Goal: Information Seeking & Learning: Stay updated

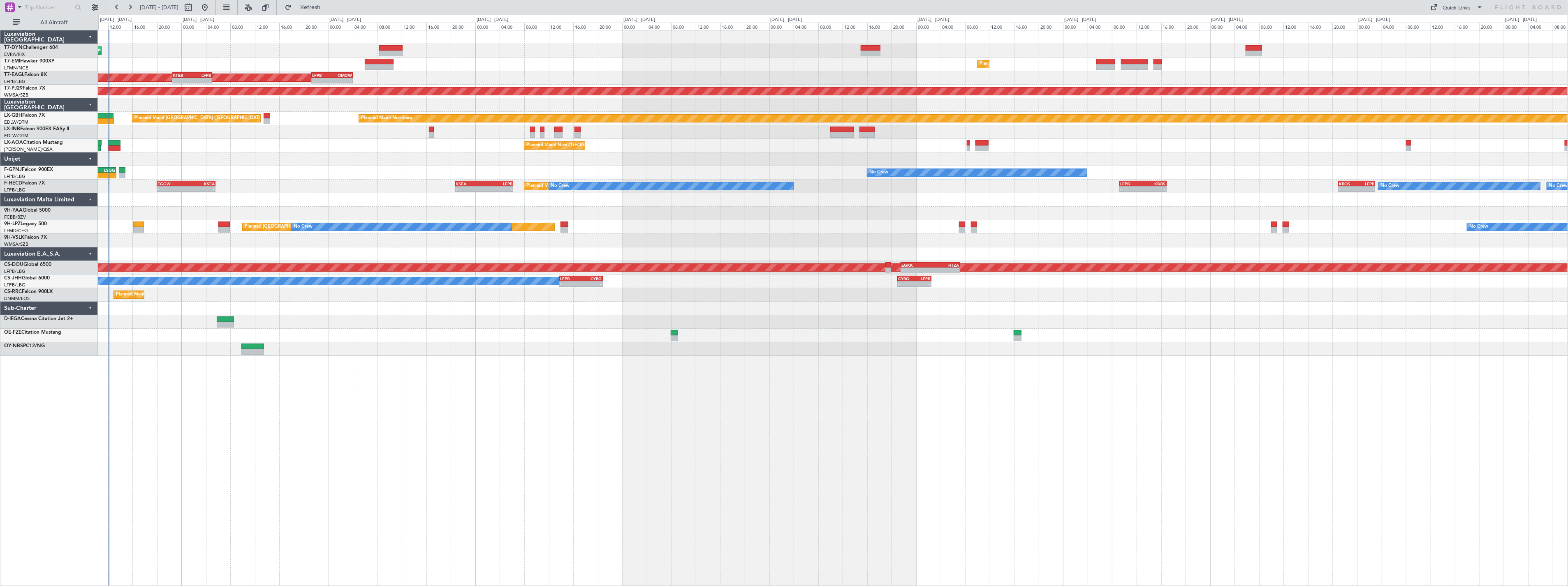
click at [300, 70] on div "Unplanned Maint [GEOGRAPHIC_DATA] (Riga Intl) Planned Maint [GEOGRAPHIC_DATA] P…" at bounding box center [833, 193] width 1469 height 326
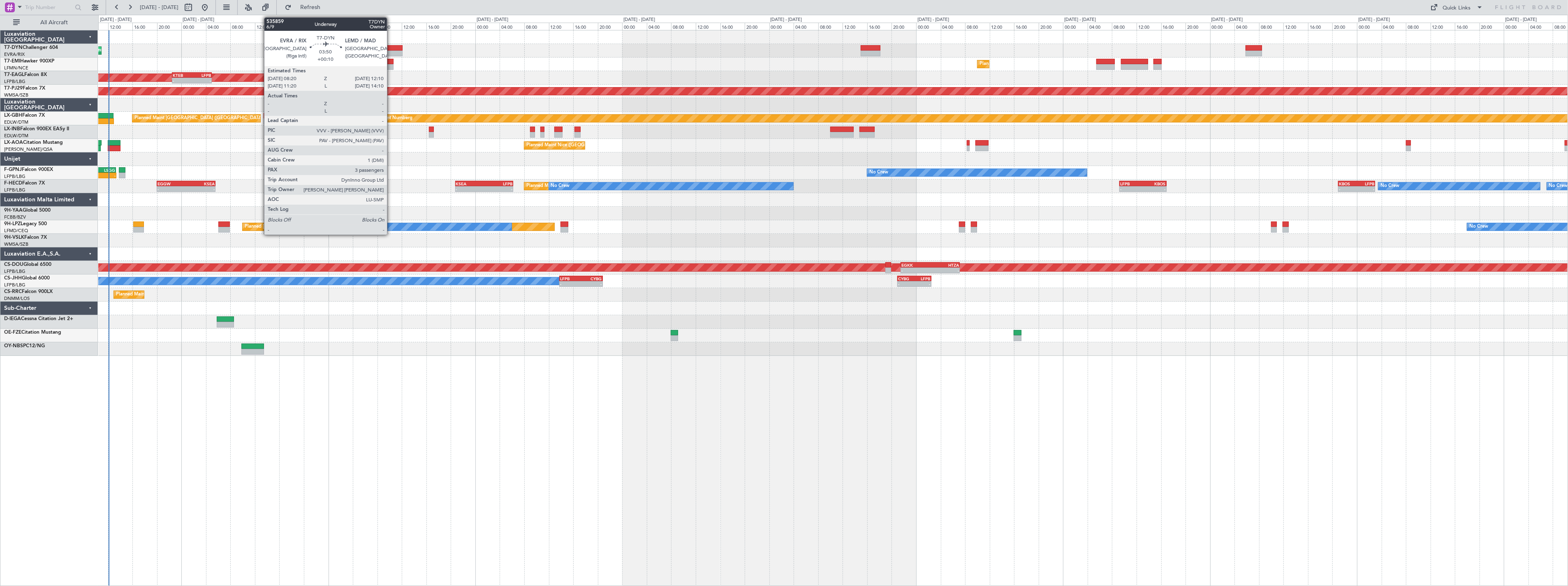
click at [391, 47] on div at bounding box center [391, 47] width 24 height 5
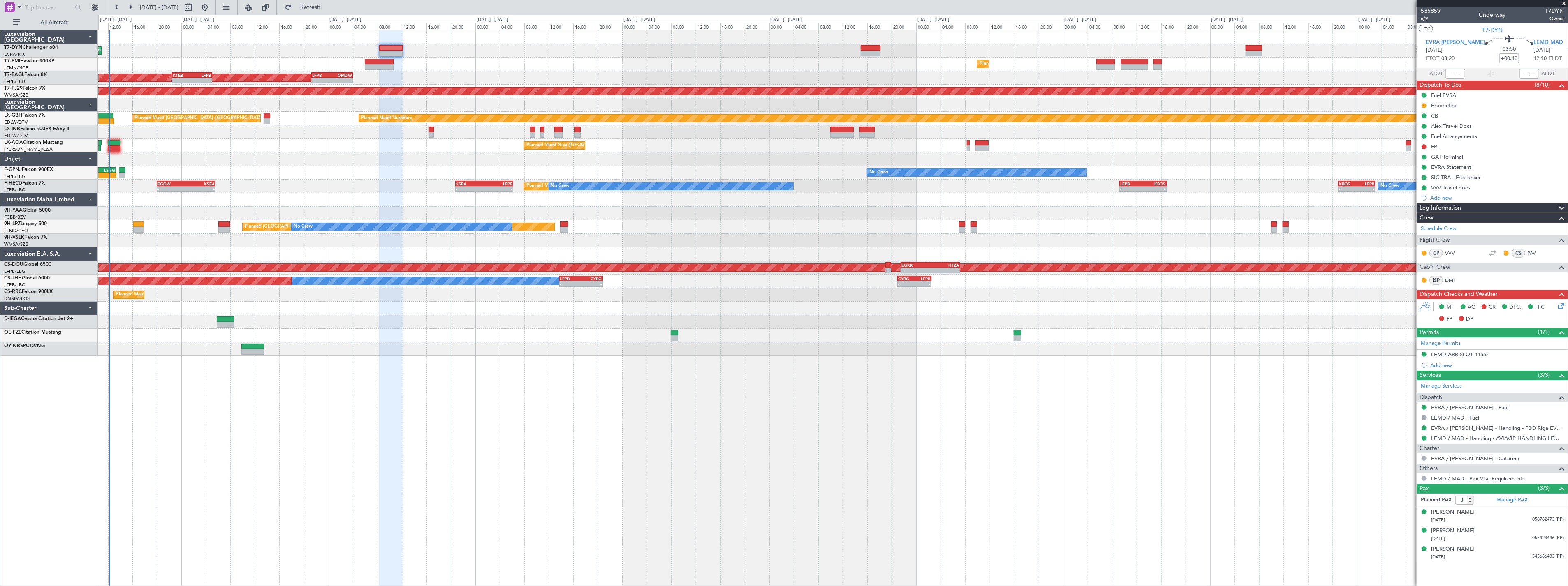
click at [844, 319] on div "Unplanned Maint [GEOGRAPHIC_DATA] (Riga Intl) Planned Maint [GEOGRAPHIC_DATA] P…" at bounding box center [833, 193] width 1469 height 326
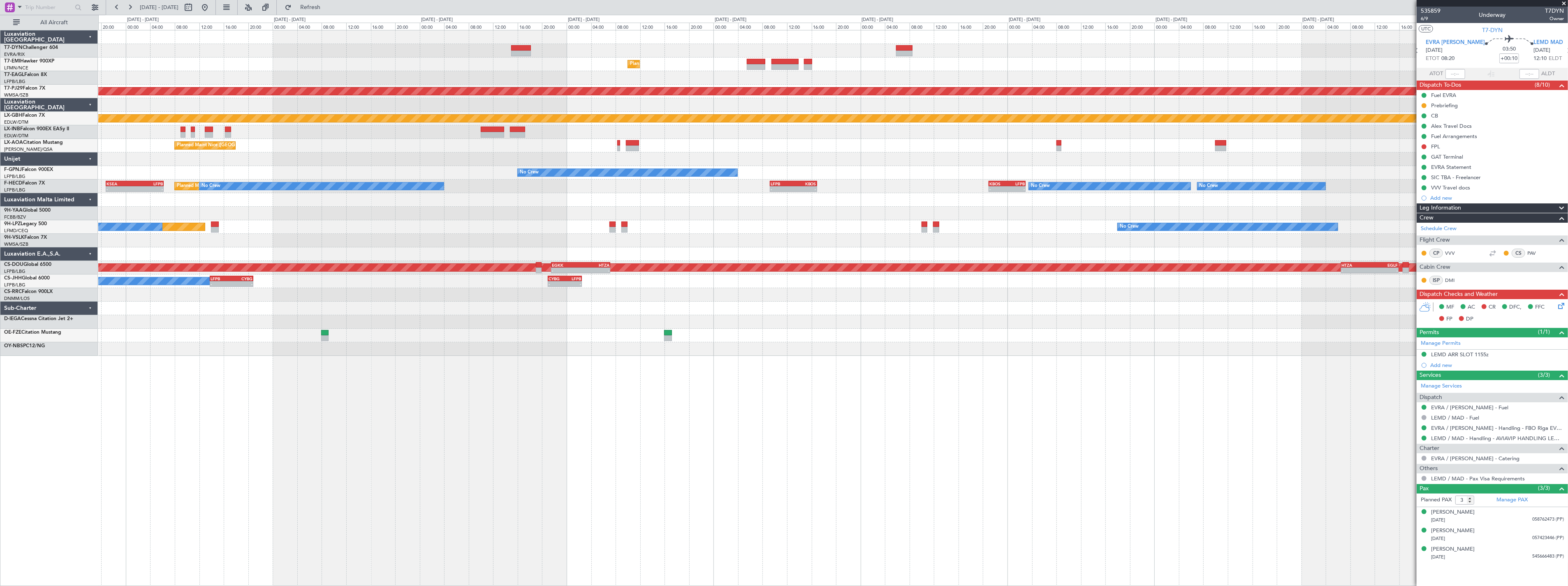
click at [1024, 341] on div at bounding box center [833, 335] width 1469 height 13
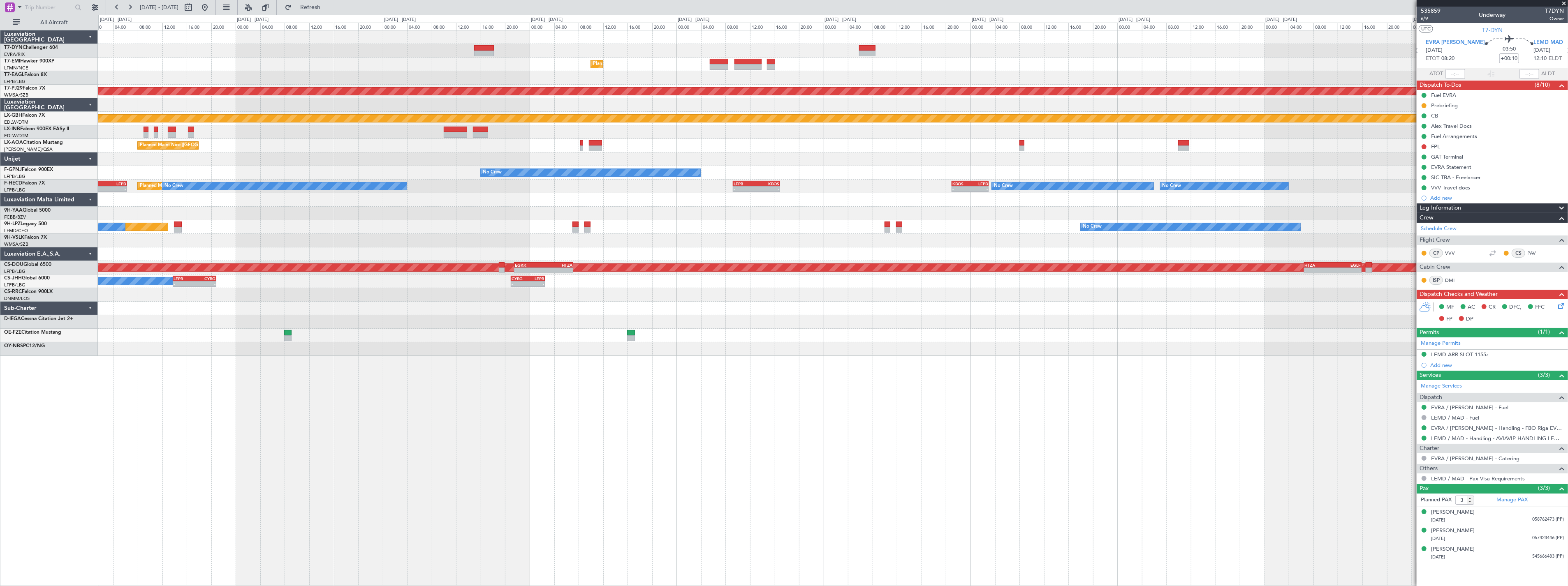
click at [903, 337] on div "Planned Maint [GEOGRAPHIC_DATA] KTEB 22:30 Z LFPB 05:00 Z - - - - LFPB 21:15 Z …" at bounding box center [833, 193] width 1469 height 326
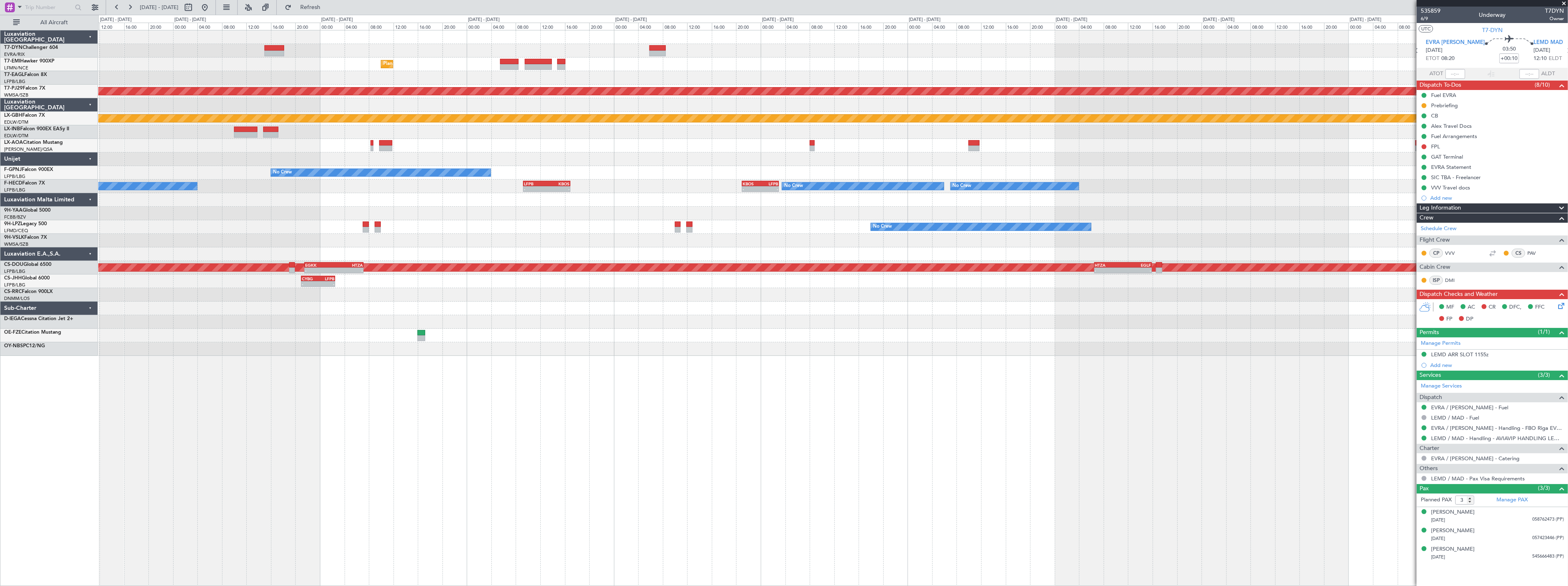
click at [783, 330] on div "Planned Maint [GEOGRAPHIC_DATA] Planned Maint [US_STATE] ([GEOGRAPHIC_DATA]) - …" at bounding box center [833, 193] width 1469 height 326
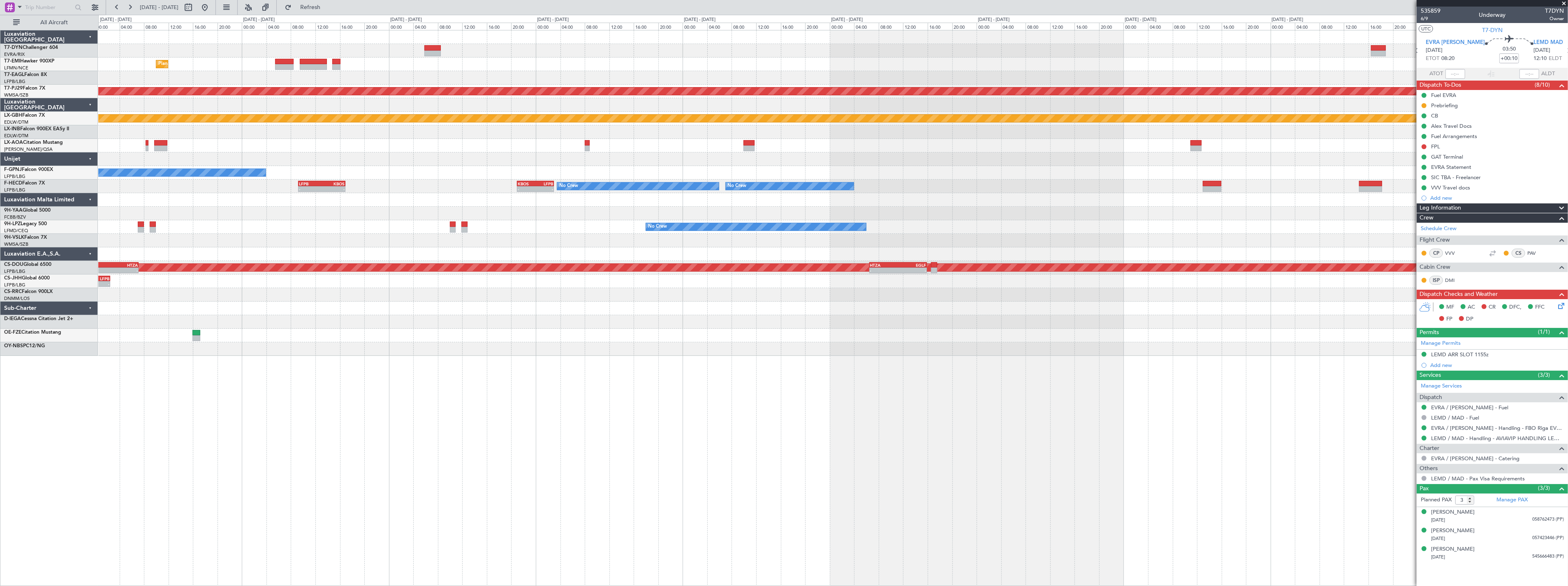
click at [877, 349] on div "Planned Maint [GEOGRAPHIC_DATA] Planned Maint [GEOGRAPHIC_DATA] (Sultan [PERSON…" at bounding box center [833, 308] width 1470 height 556
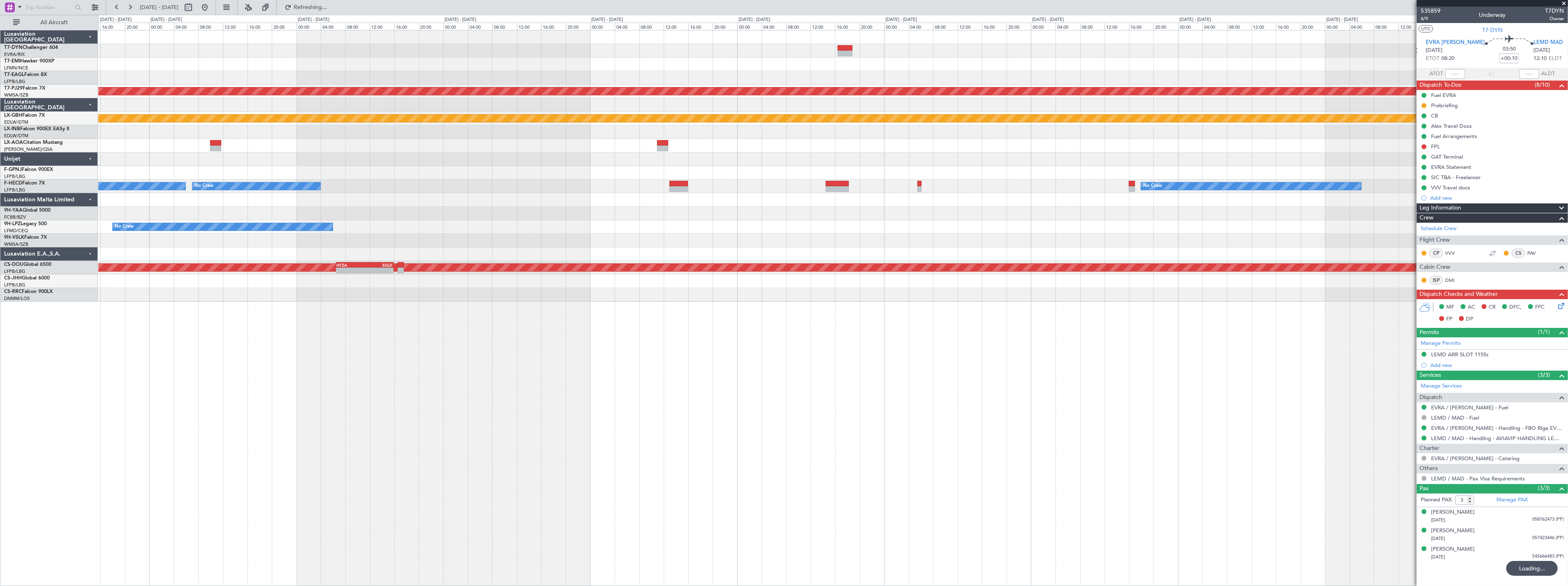
click at [710, 380] on div "Planned Maint [GEOGRAPHIC_DATA] (Sultan [PERSON_NAME] [PERSON_NAME] - Subang) P…" at bounding box center [833, 308] width 1470 height 556
click at [635, 378] on div "Planned Maint [GEOGRAPHIC_DATA] (Sultan [PERSON_NAME] [PERSON_NAME] - Subang) P…" at bounding box center [833, 308] width 1470 height 556
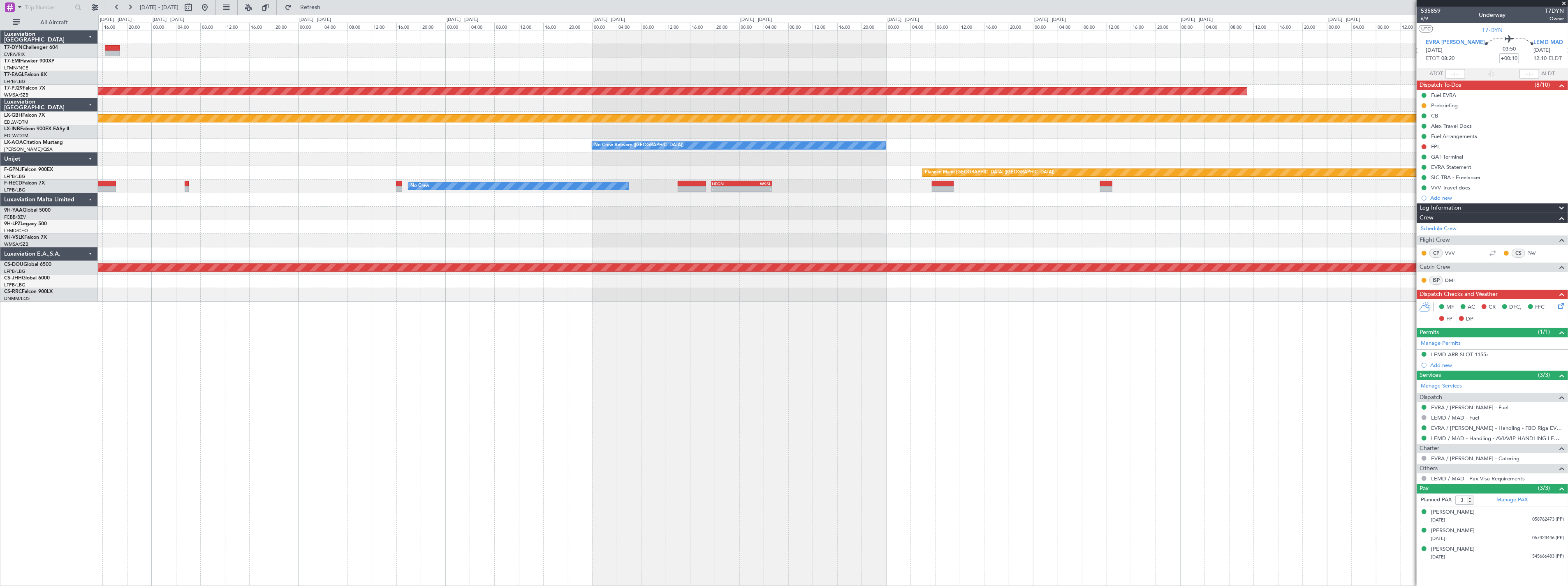
click at [629, 374] on div "Planned Maint [GEOGRAPHIC_DATA] (Sultan [PERSON_NAME] [PERSON_NAME] - Subang) P…" at bounding box center [833, 308] width 1470 height 556
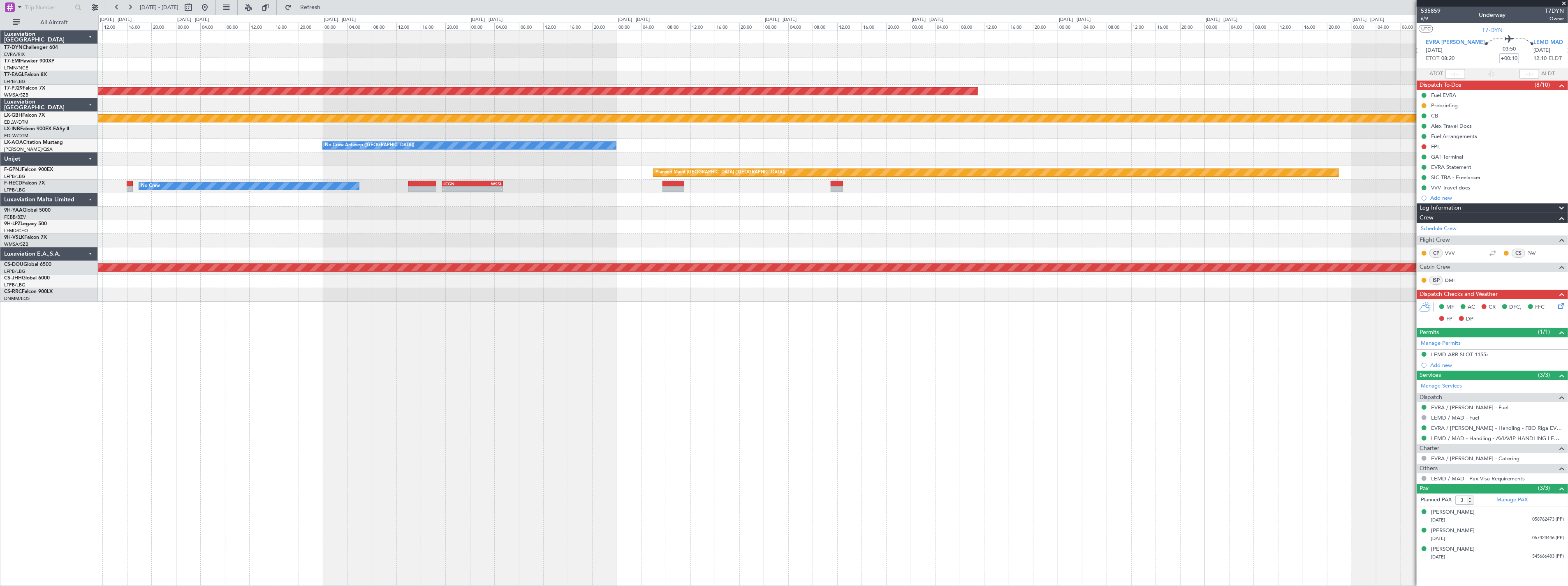
click at [877, 366] on div "Planned Maint [GEOGRAPHIC_DATA] (Sultan [PERSON_NAME] [PERSON_NAME] - Subang) P…" at bounding box center [833, 308] width 1470 height 556
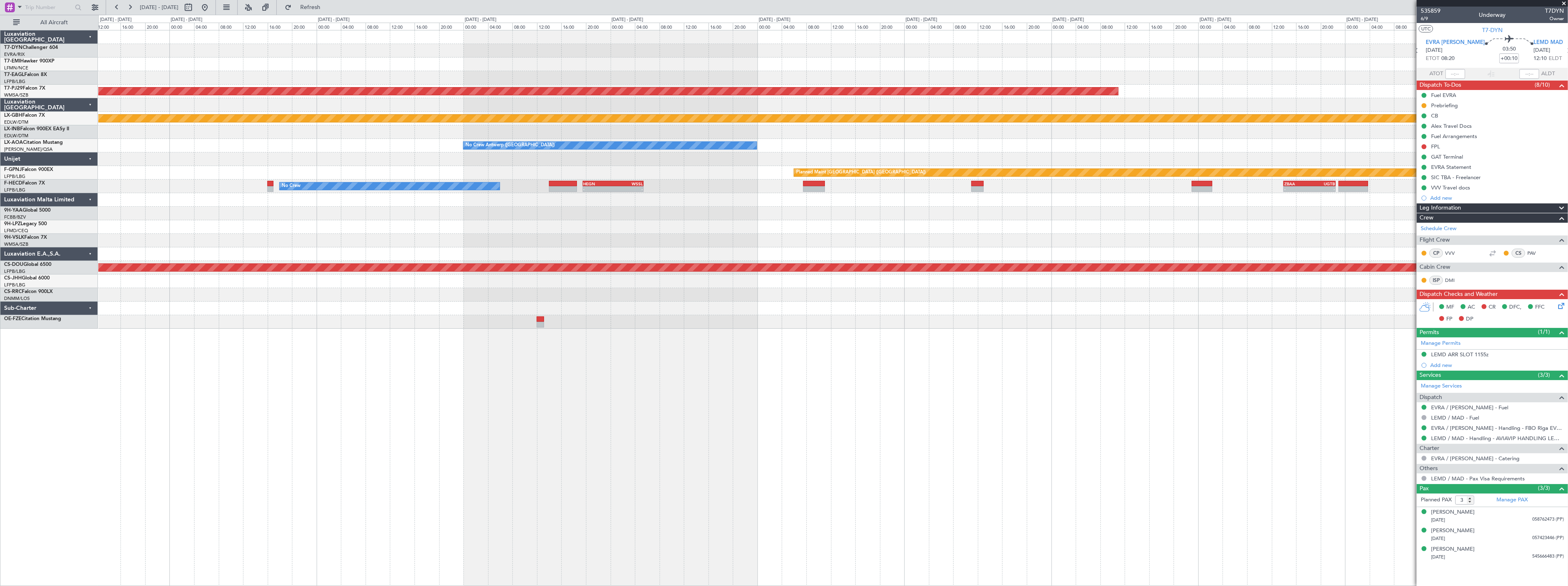
click at [732, 203] on div at bounding box center [833, 200] width 1469 height 13
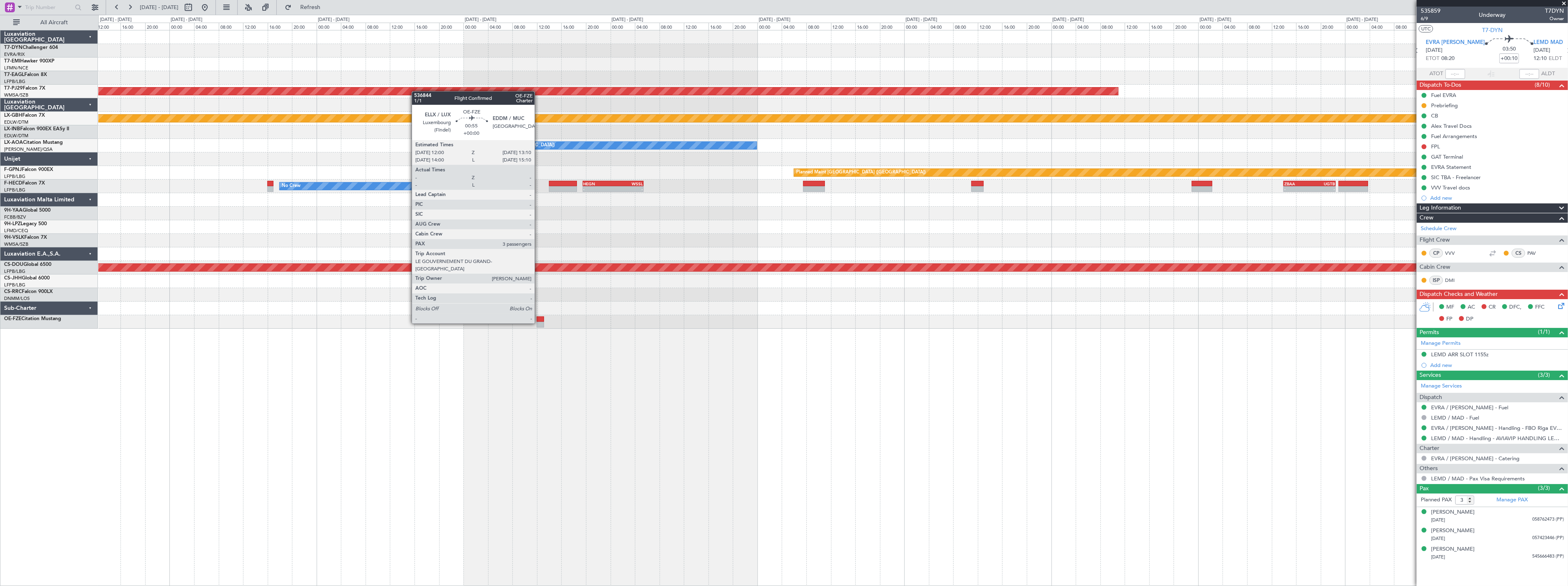
click at [539, 323] on div at bounding box center [541, 324] width 7 height 5
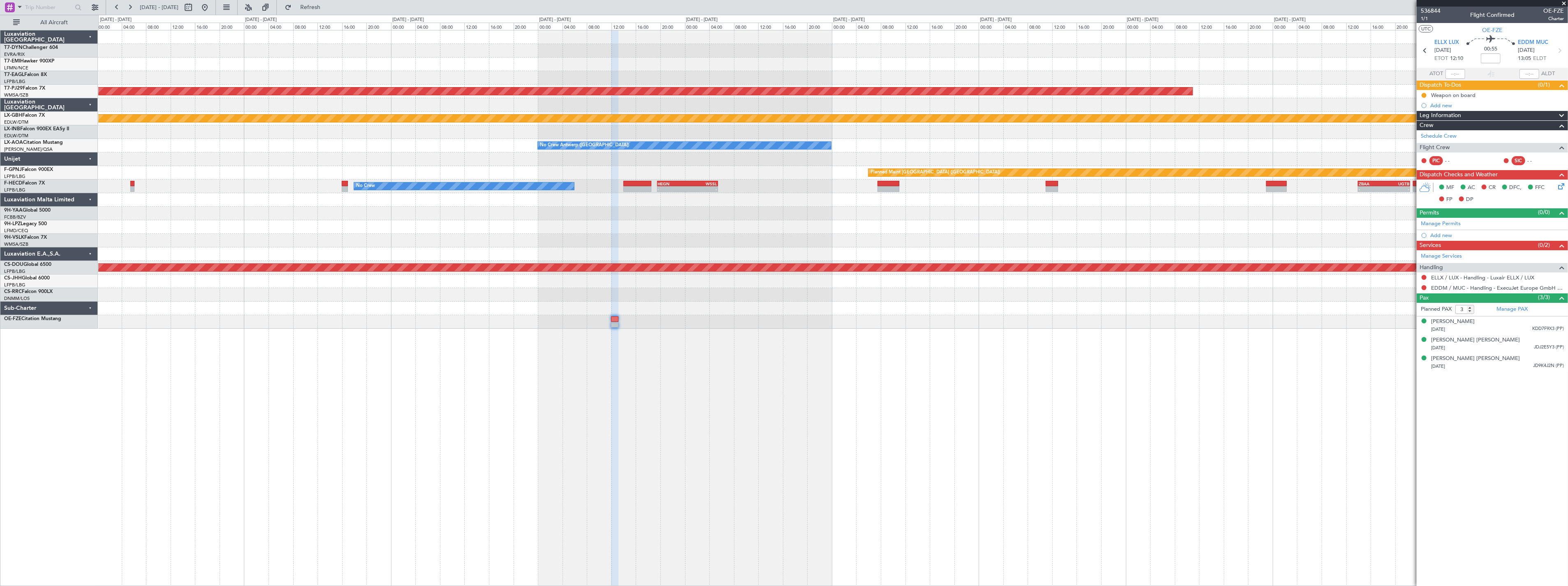
click at [757, 266] on div "Planned Maint [GEOGRAPHIC_DATA] (Sultan [PERSON_NAME] [PERSON_NAME] - Subang) P…" at bounding box center [833, 180] width 1469 height 298
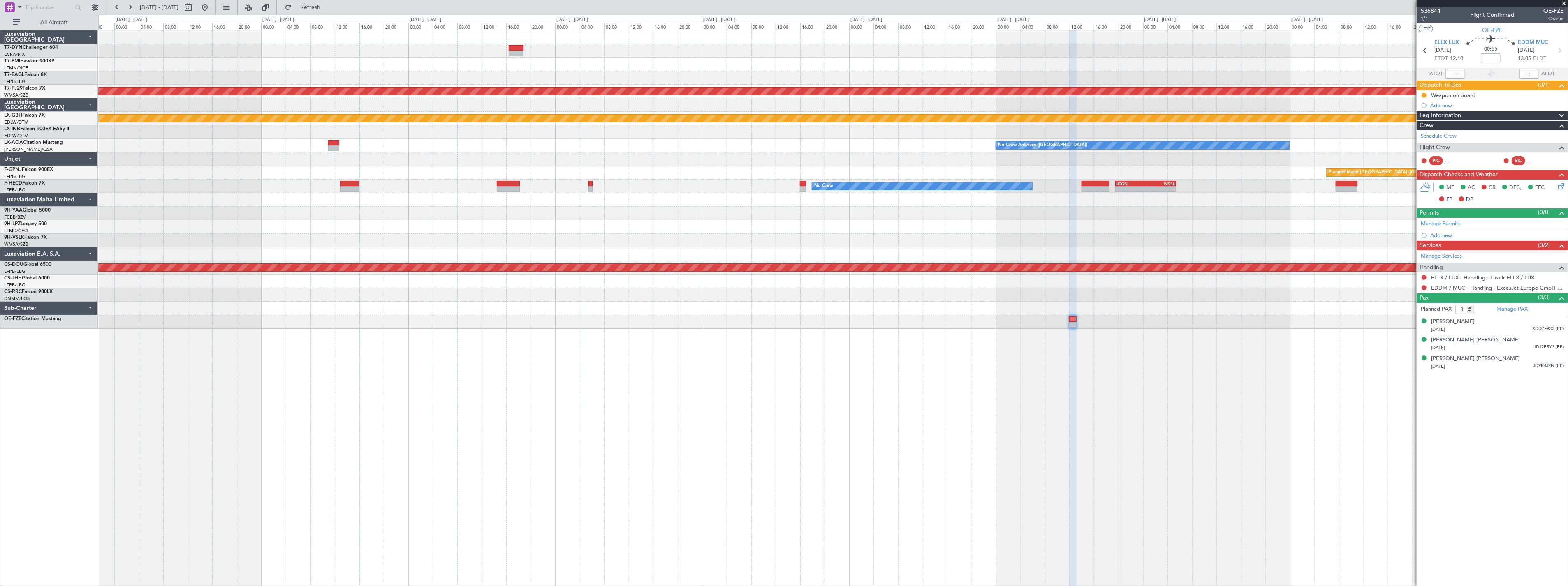
click at [691, 224] on div "No Crew" at bounding box center [833, 227] width 1469 height 13
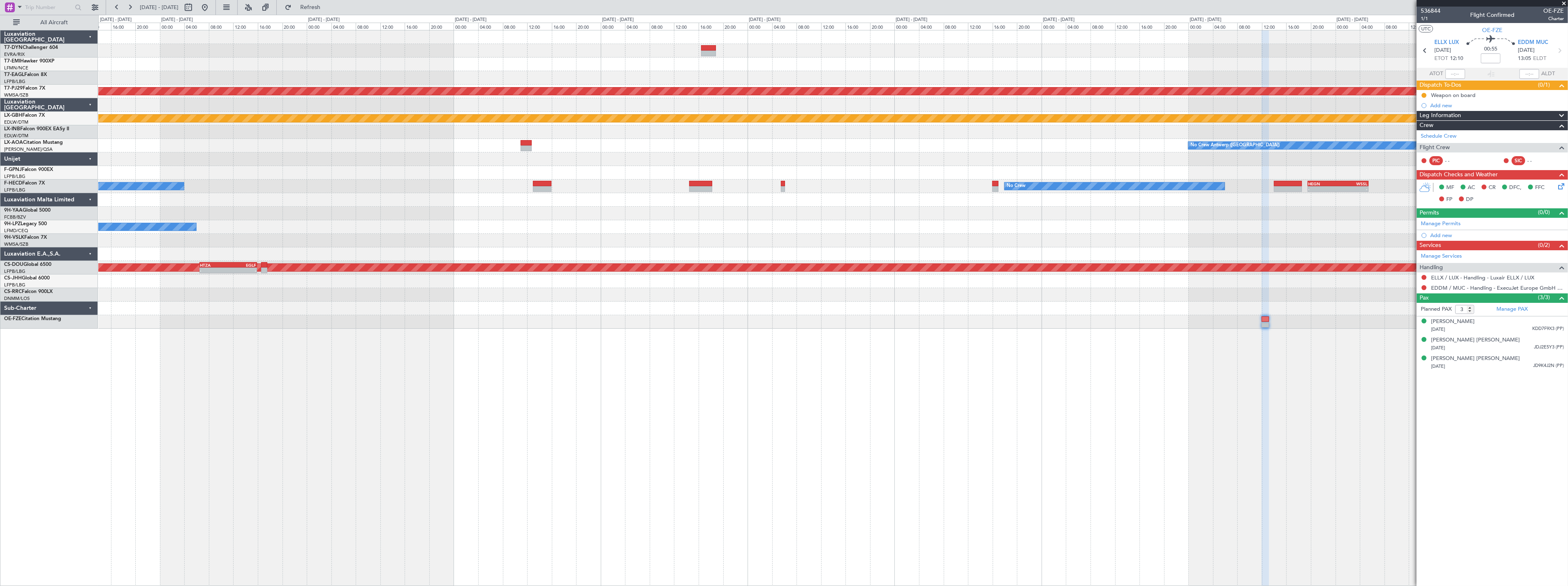
click at [662, 178] on div "Planned Maint [GEOGRAPHIC_DATA] (Sultan [PERSON_NAME] [PERSON_NAME] - Subang) P…" at bounding box center [833, 180] width 1469 height 298
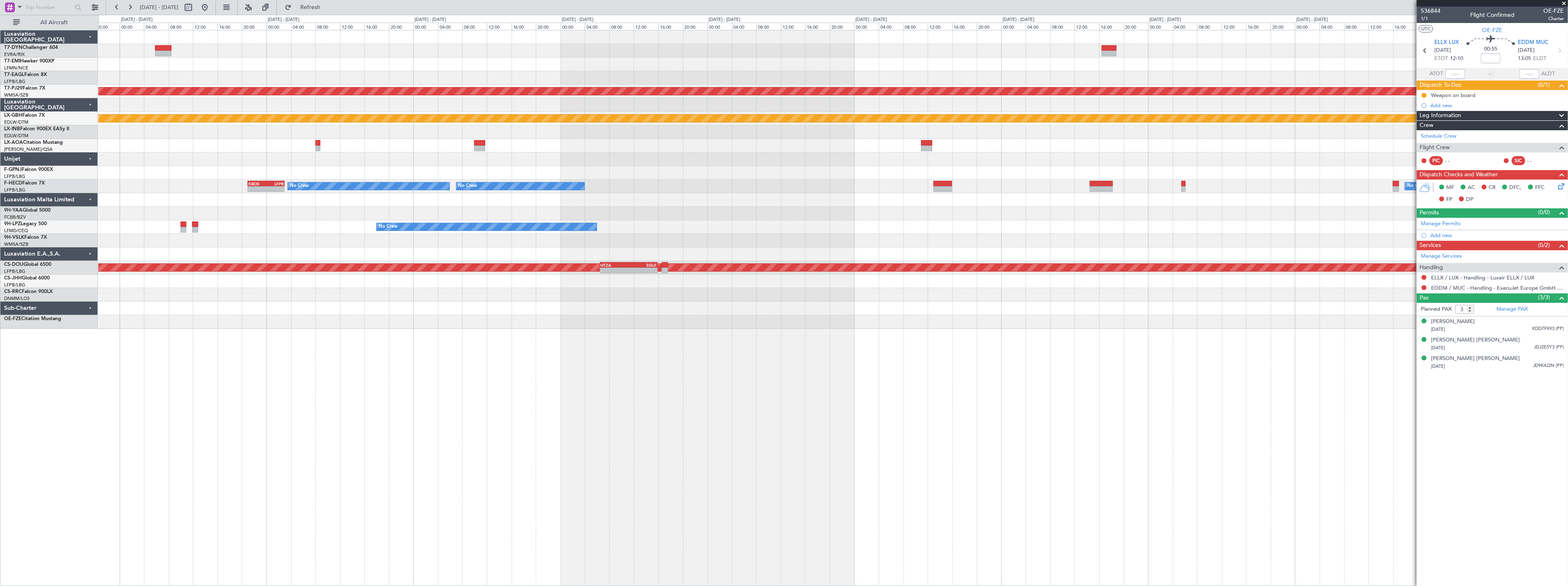
click at [699, 166] on div "Planned Maint [GEOGRAPHIC_DATA] Planned Maint [GEOGRAPHIC_DATA] (Sultan [PERSON…" at bounding box center [833, 180] width 1469 height 298
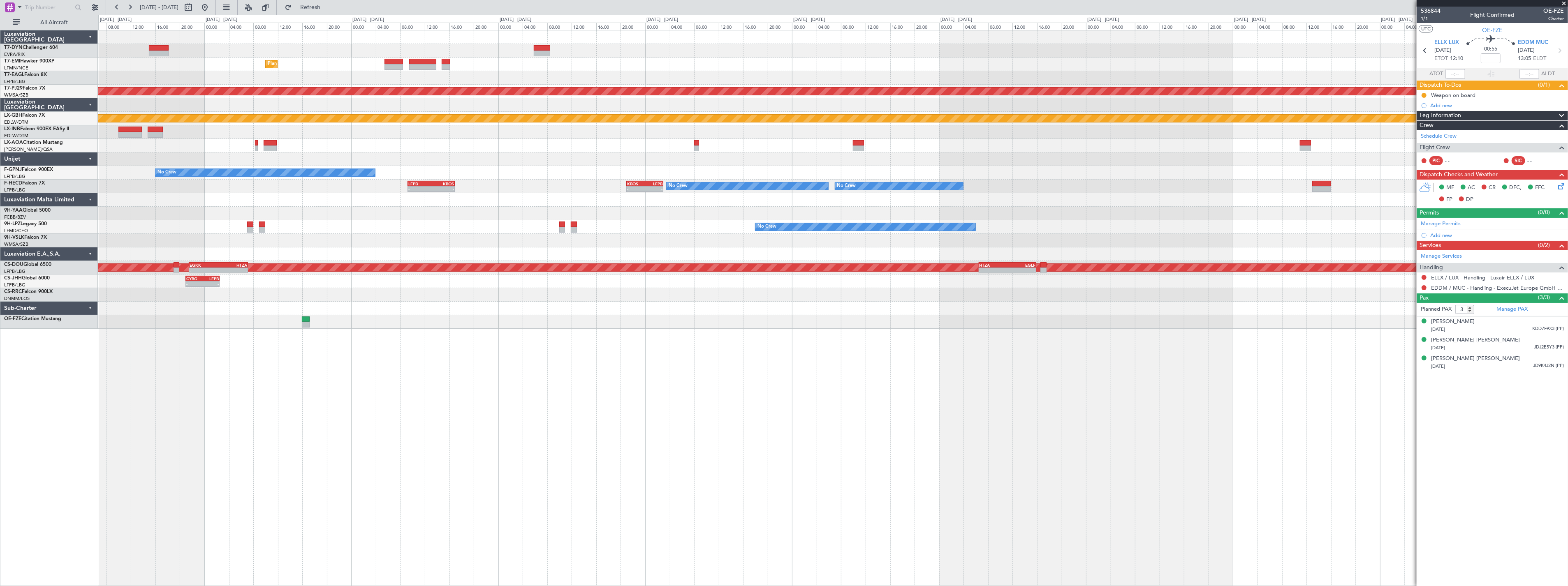
click at [714, 158] on div "Planned Maint [GEOGRAPHIC_DATA] Planned Maint [GEOGRAPHIC_DATA] (Sultan [PERSON…" at bounding box center [833, 180] width 1469 height 298
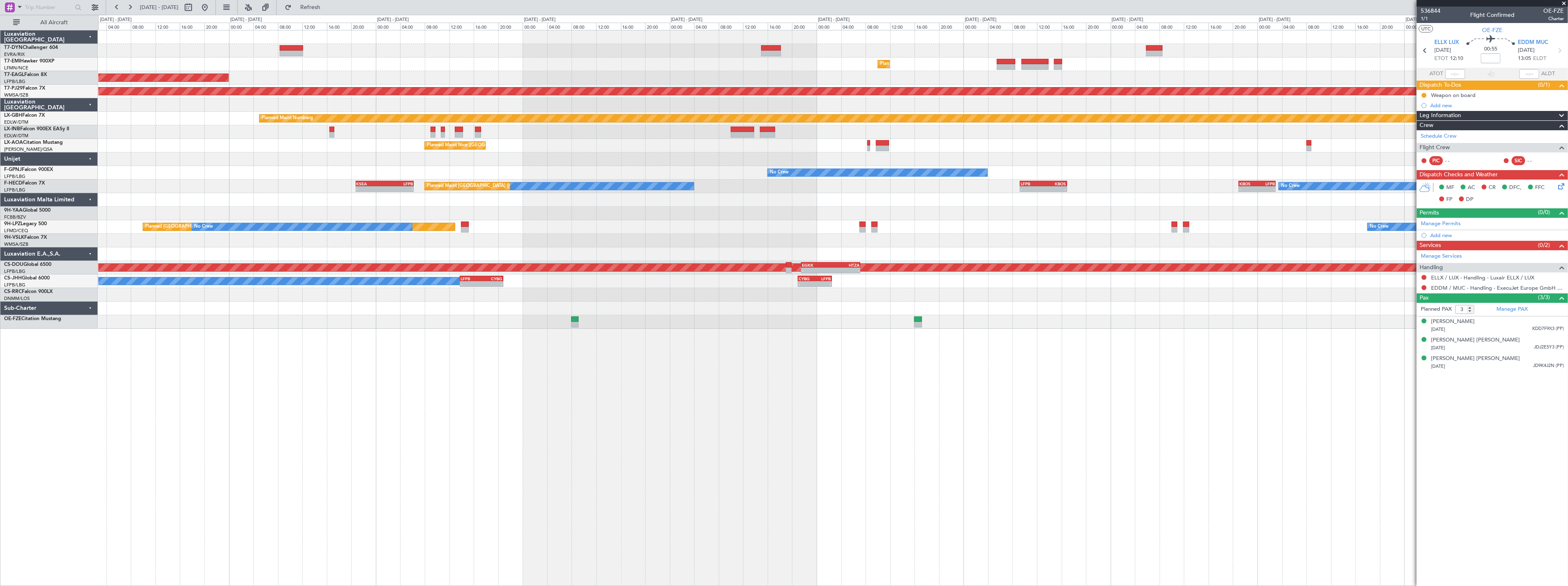
click at [614, 163] on div "Planned Maint [GEOGRAPHIC_DATA] Planned Maint [US_STATE] ([GEOGRAPHIC_DATA]) Pl…" at bounding box center [833, 180] width 1469 height 298
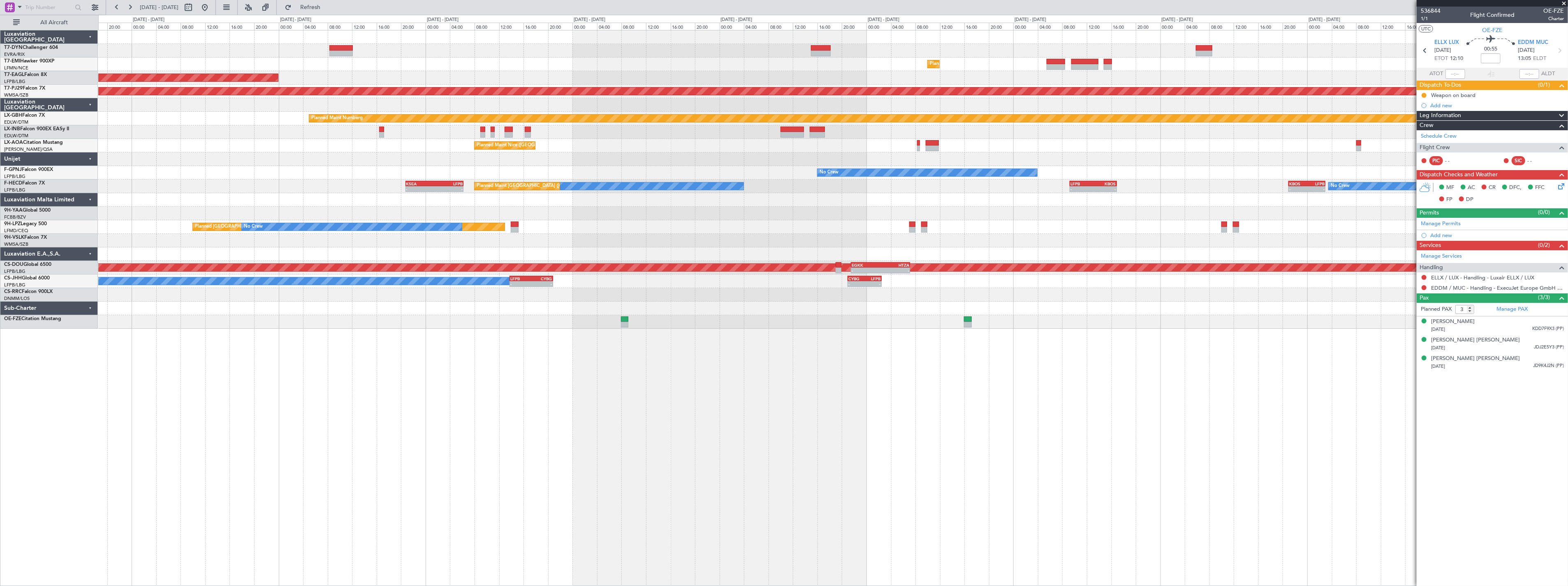
click at [529, 175] on div "Planned Maint [GEOGRAPHIC_DATA] Planned Maint [US_STATE] ([GEOGRAPHIC_DATA]) Pl…" at bounding box center [833, 180] width 1469 height 298
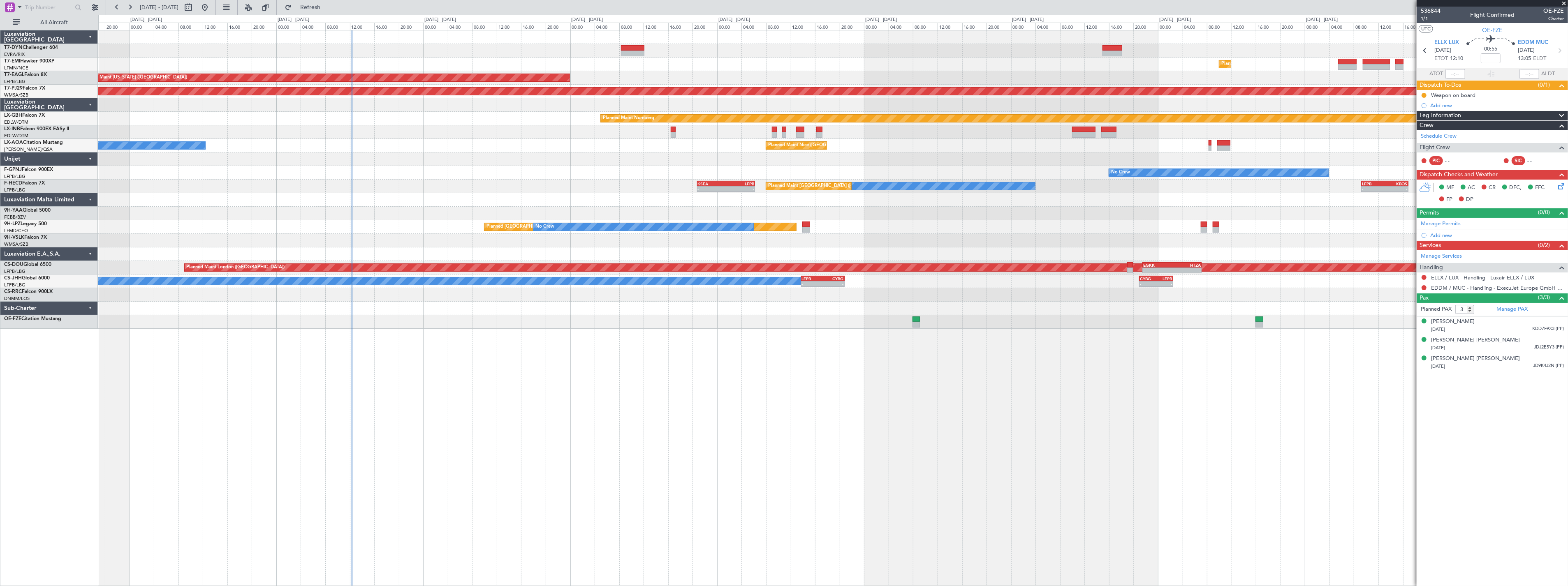
click at [315, 171] on div "No Crew AOG Maint [GEOGRAPHIC_DATA] ([GEOGRAPHIC_DATA])" at bounding box center [833, 173] width 1469 height 13
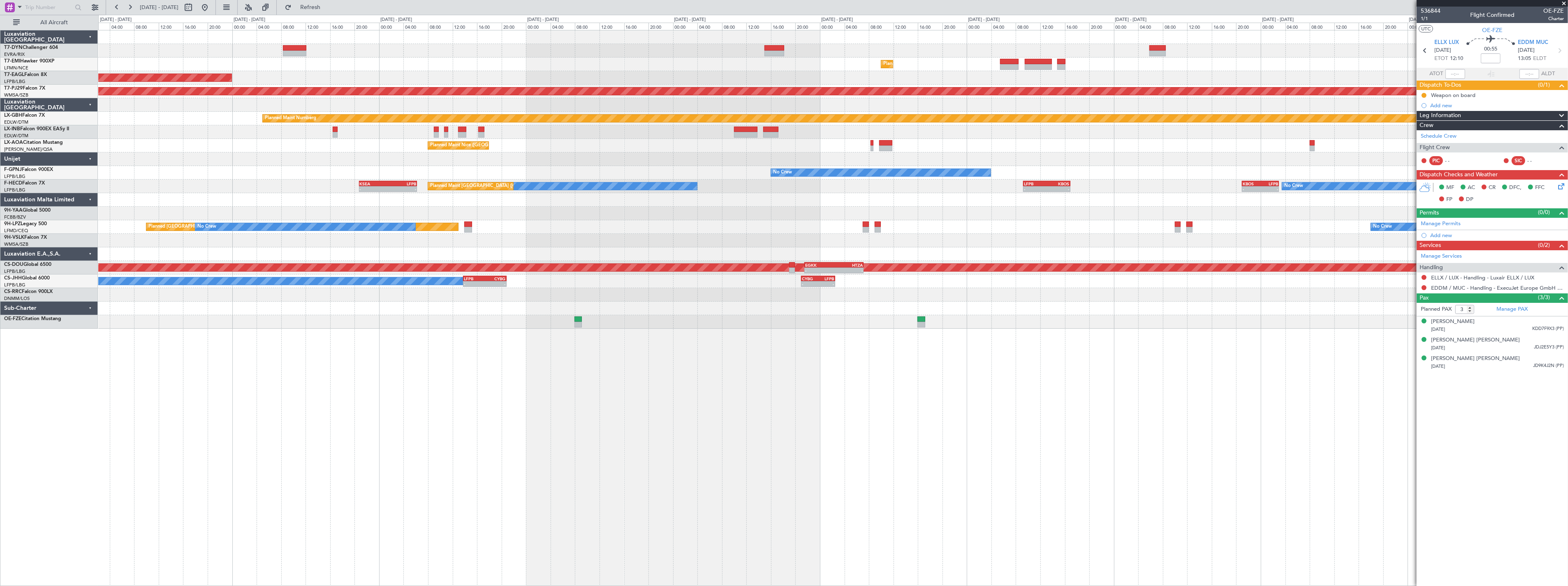
click at [172, 175] on div "No Crew" at bounding box center [833, 173] width 1469 height 13
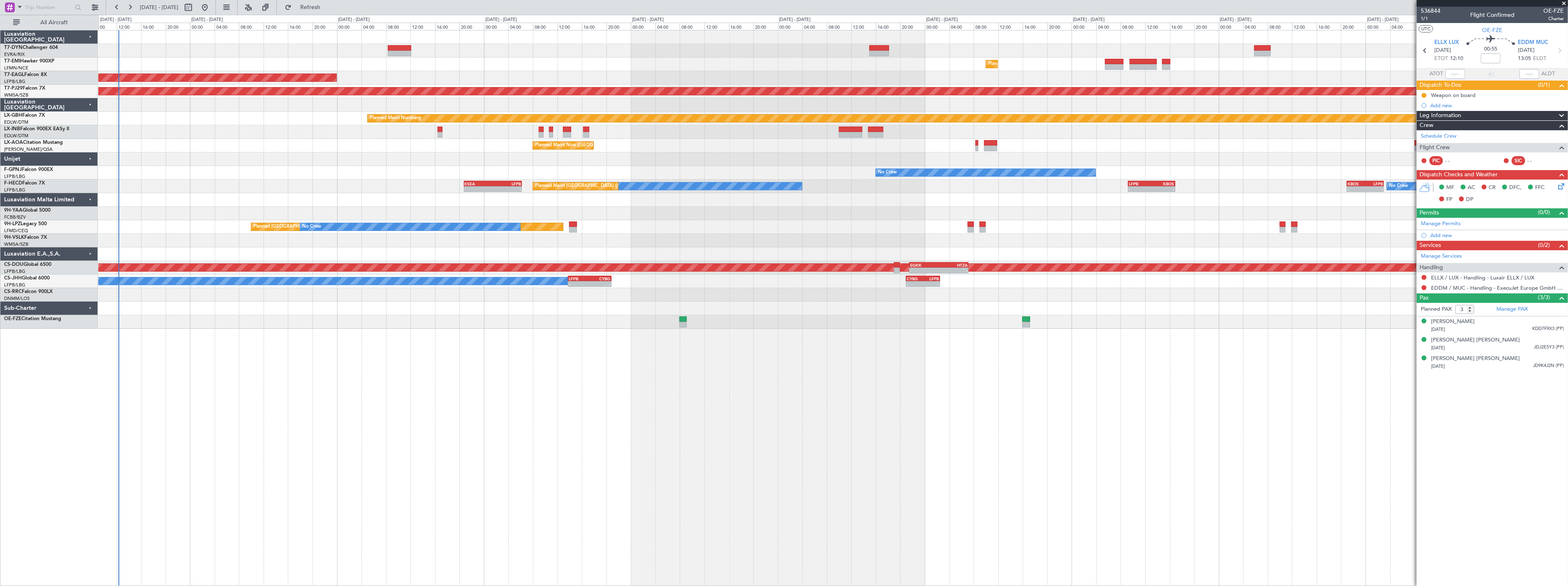
click at [282, 165] on div "Planned Maint [GEOGRAPHIC_DATA] Planned Maint [US_STATE] ([GEOGRAPHIC_DATA]) Pl…" at bounding box center [833, 180] width 1469 height 298
click at [326, 12] on button "Refreshing..." at bounding box center [305, 7] width 49 height 13
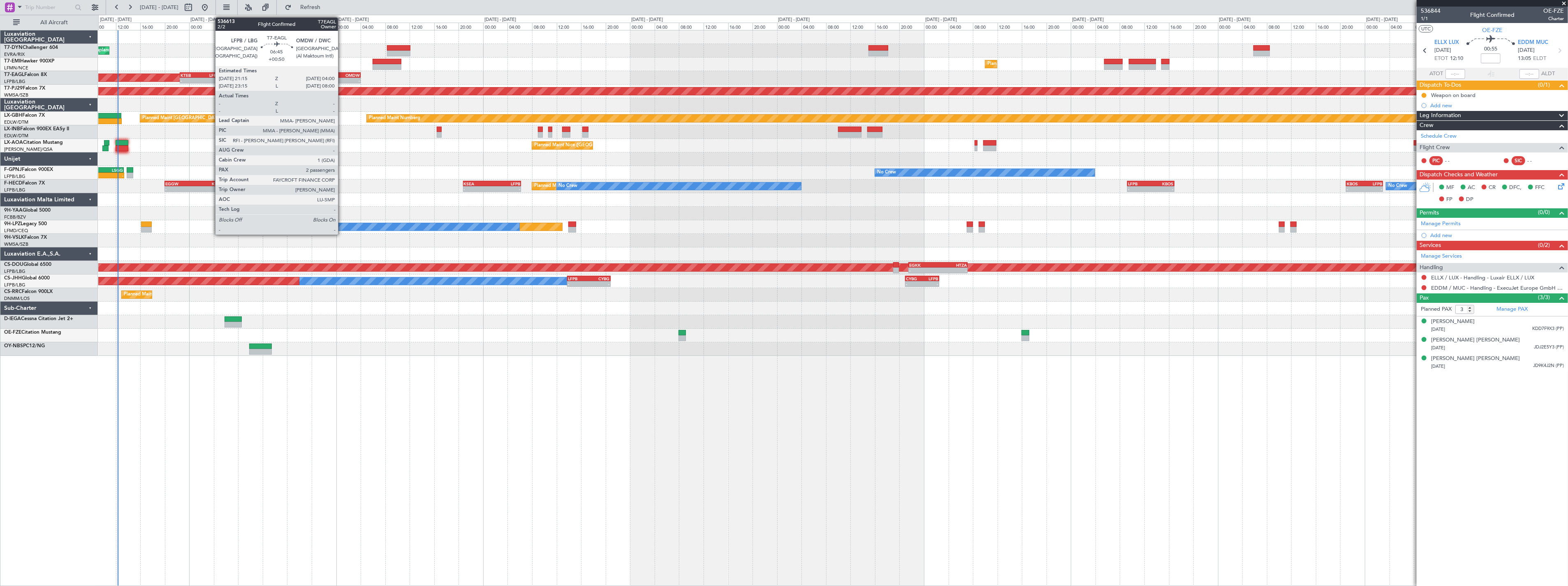
click at [342, 74] on div "OMDW" at bounding box center [349, 75] width 20 height 5
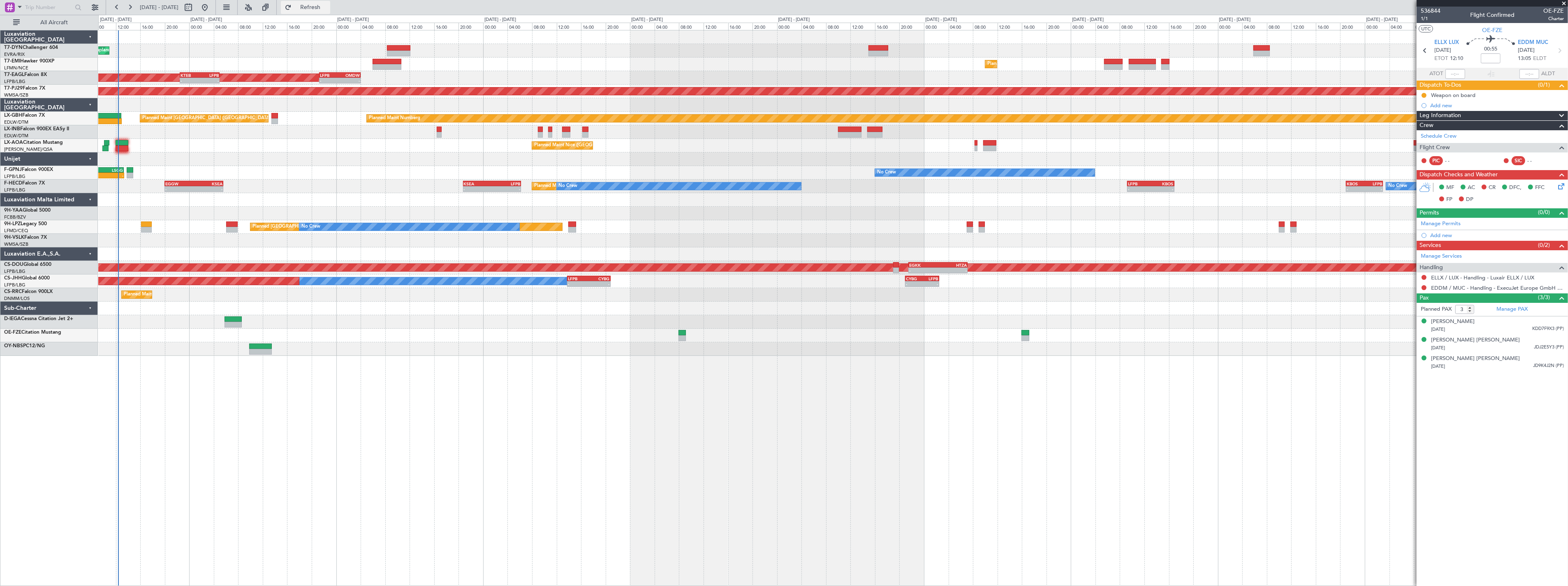
click at [327, 4] on span "Refresh" at bounding box center [310, 7] width 35 height 5
type input "-00:15"
